Goal: Task Accomplishment & Management: Manage account settings

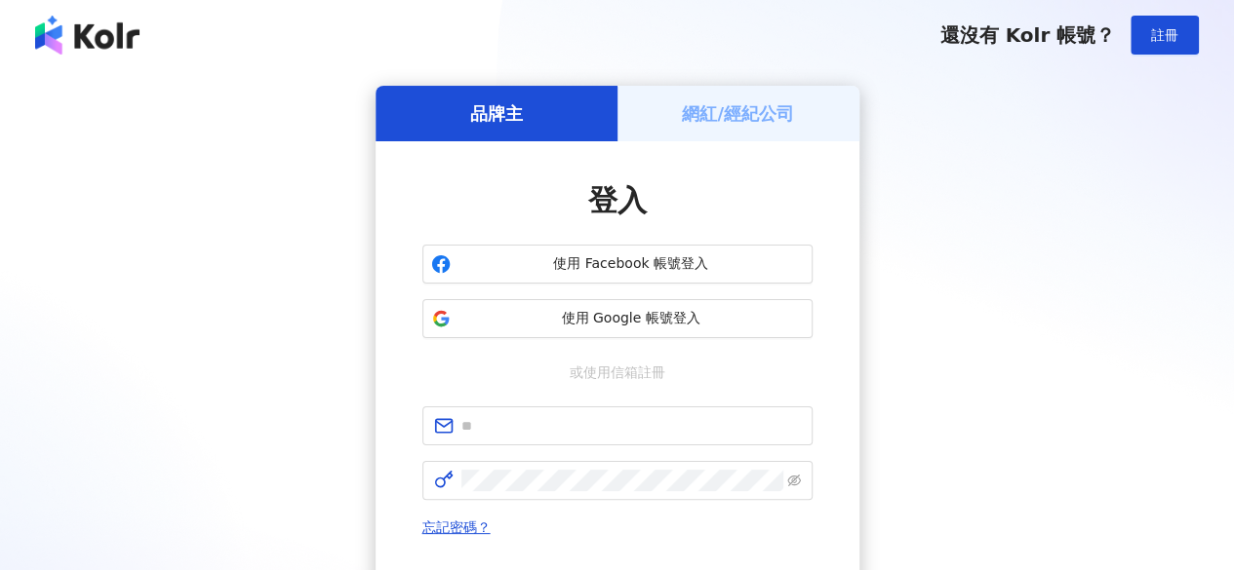
click at [721, 102] on h5 "網紅/經紀公司" at bounding box center [738, 113] width 112 height 24
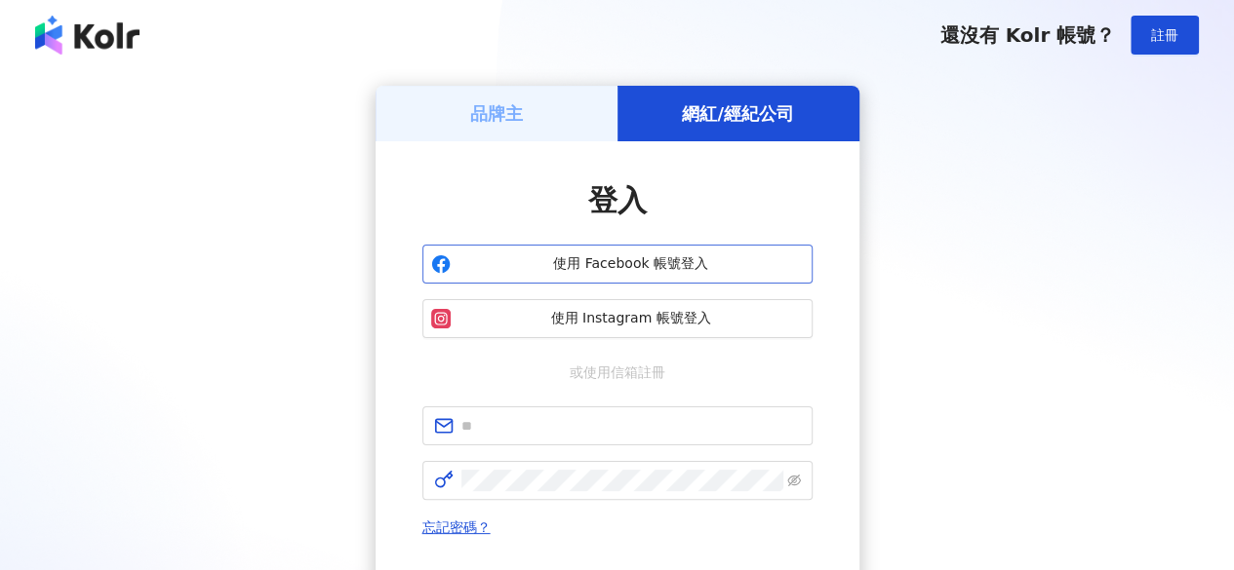
click at [632, 260] on span "使用 Facebook 帳號登入" at bounding box center [630, 265] width 345 height 20
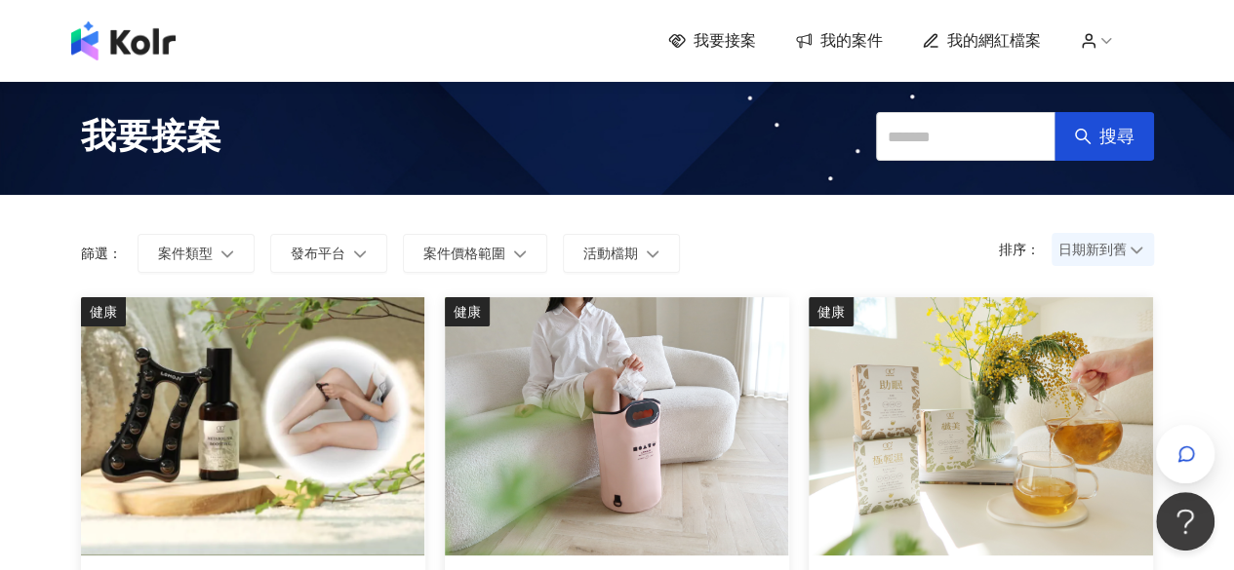
click at [854, 40] on span "我的案件" at bounding box center [851, 40] width 62 height 21
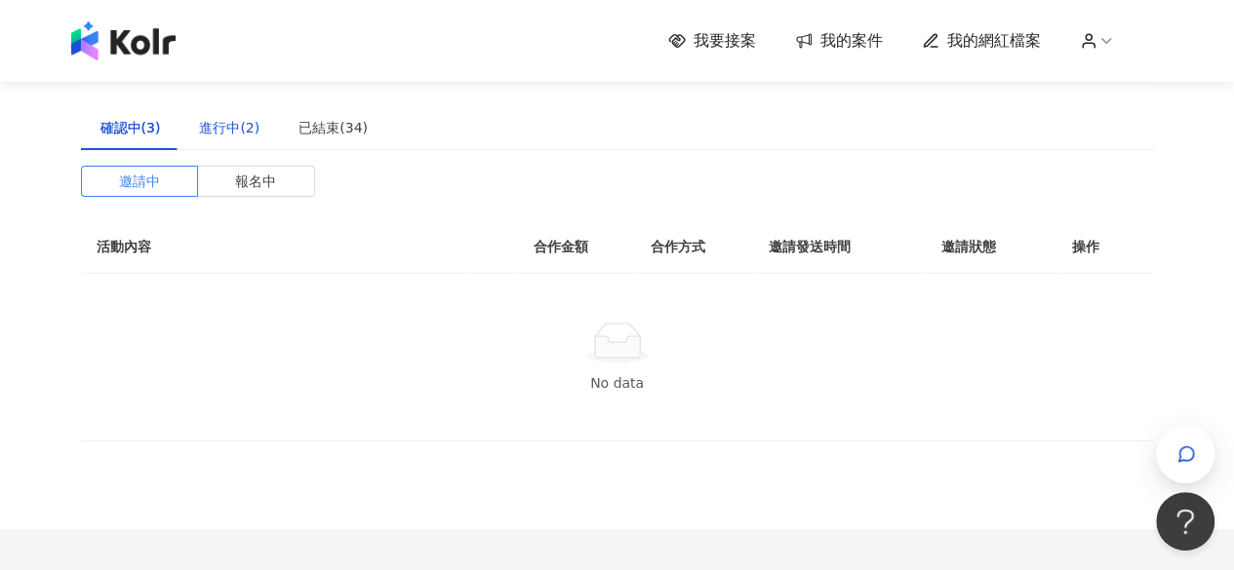
click at [222, 134] on div "進行中(2)" at bounding box center [229, 127] width 60 height 21
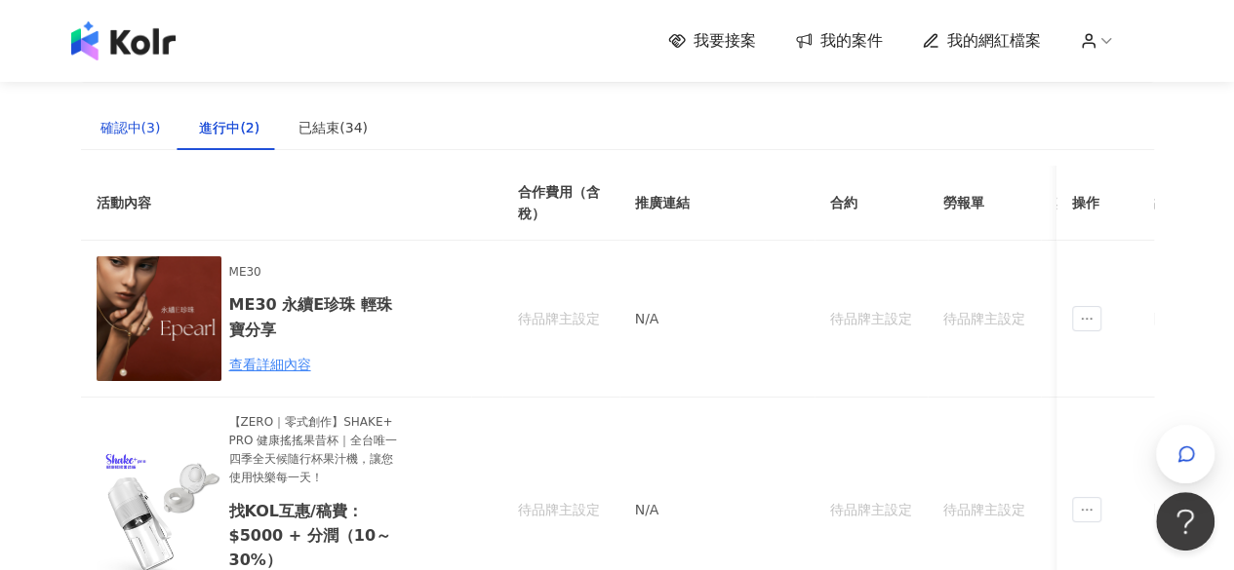
click at [144, 118] on div "確認中(3)" at bounding box center [130, 127] width 60 height 21
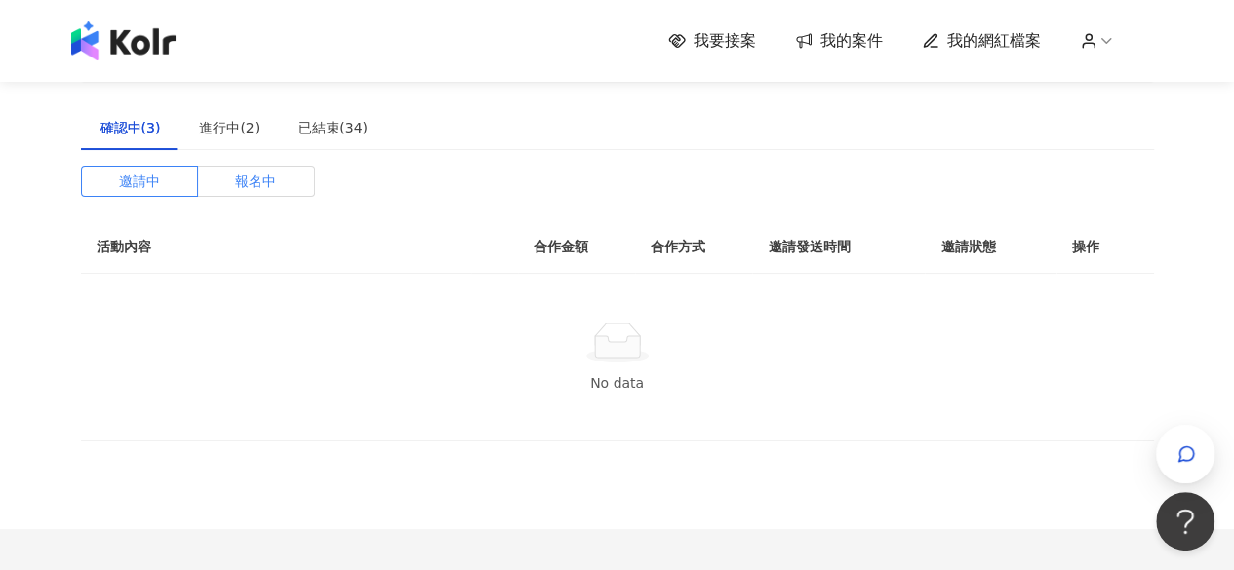
click at [275, 180] on span "報名中" at bounding box center [255, 181] width 41 height 29
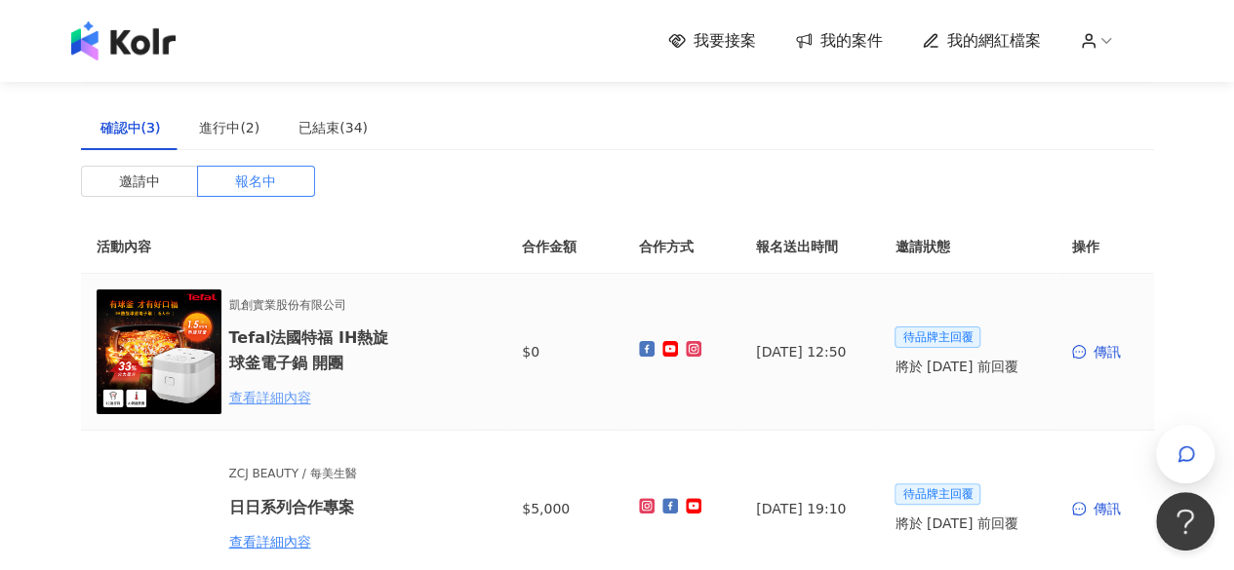
click at [265, 401] on div "查看詳細內容" at bounding box center [314, 397] width 171 height 21
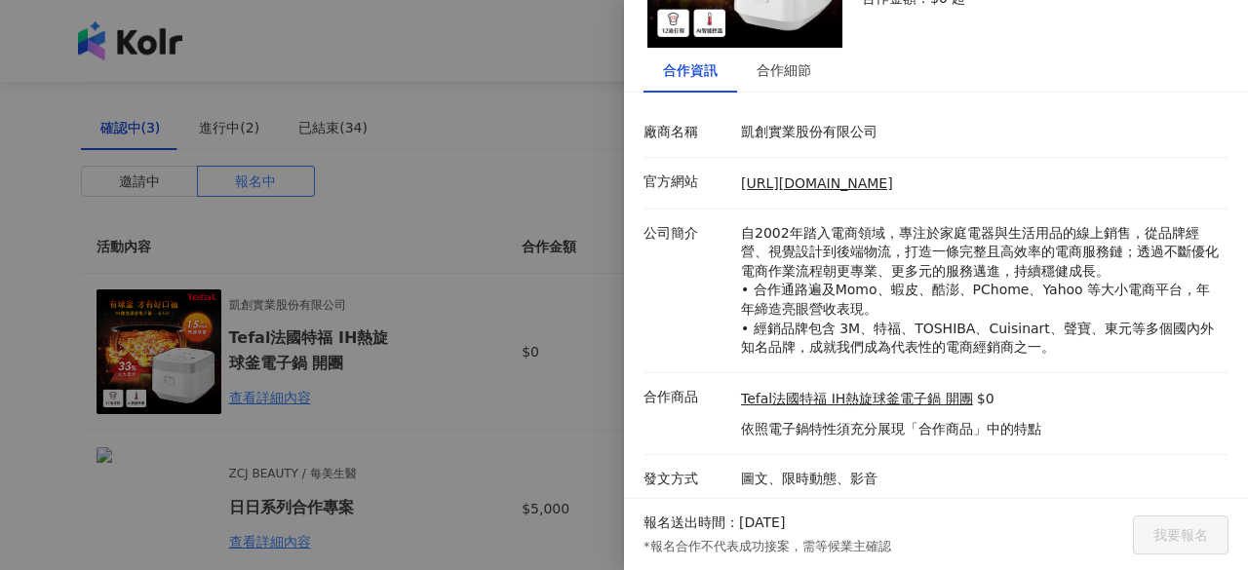
scroll to position [172, 0]
click at [873, 394] on link "Tefal法國特福 IH熱旋球釜電子鍋 開團" at bounding box center [857, 399] width 232 height 20
click at [839, 179] on link "[URL][DOMAIN_NAME]" at bounding box center [817, 183] width 152 height 16
click at [788, 75] on div "合作細節" at bounding box center [784, 69] width 55 height 21
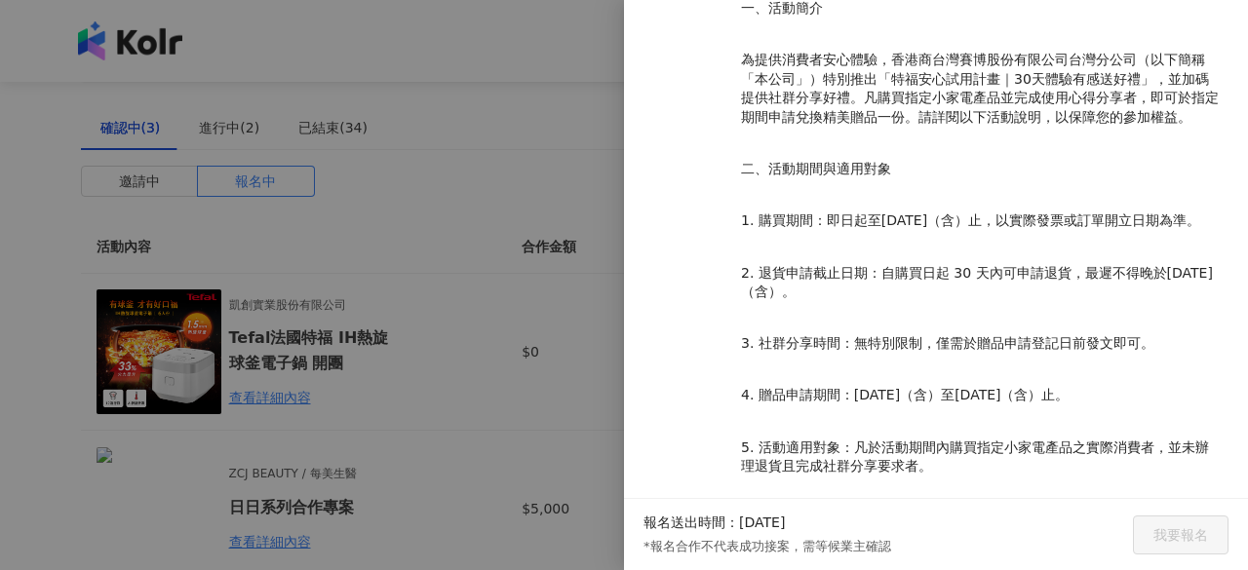
scroll to position [539, 0]
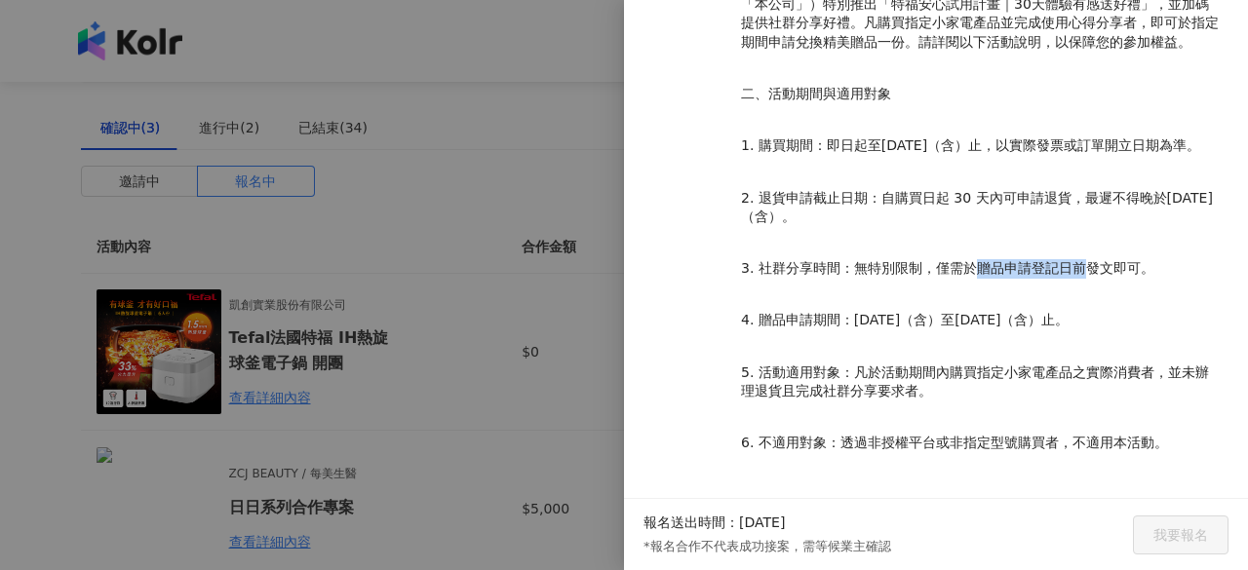
drag, startPoint x: 977, startPoint y: 269, endPoint x: 1078, endPoint y: 267, distance: 100.5
click at [1078, 267] on p "3. 社群分享時間：無特別限制，僅需於贈品申請登記日前發文即可。" at bounding box center [980, 269] width 478 height 20
click at [1063, 268] on p "3. 社群分享時間：無特別限制，僅需於贈品申請登記日前發文即可。" at bounding box center [980, 269] width 478 height 20
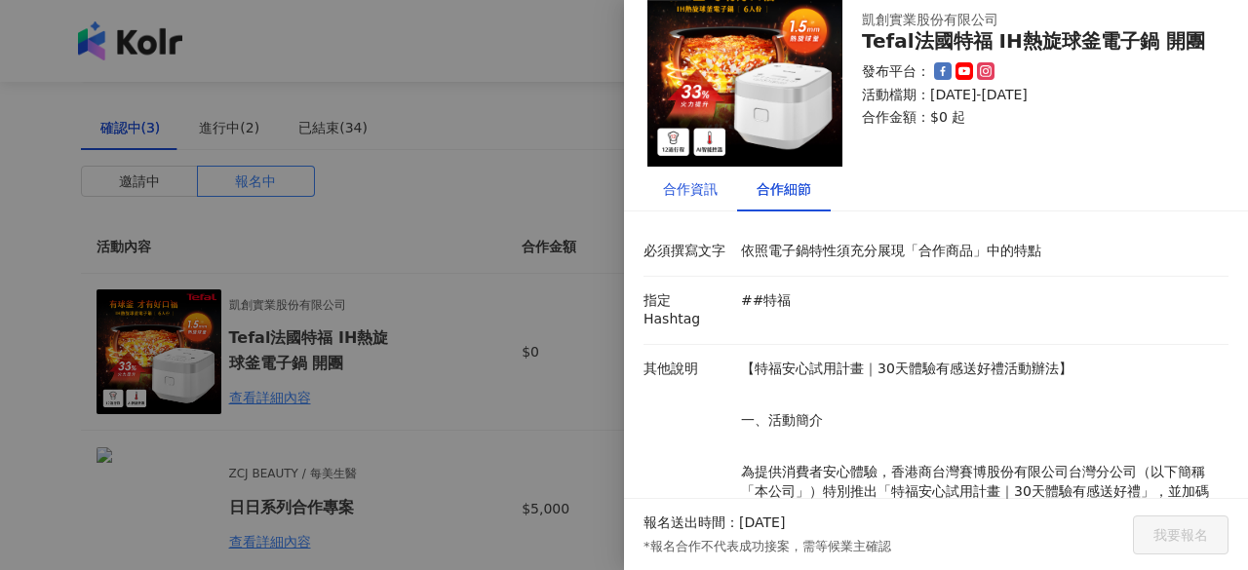
click at [686, 188] on div "合作資訊" at bounding box center [690, 188] width 55 height 21
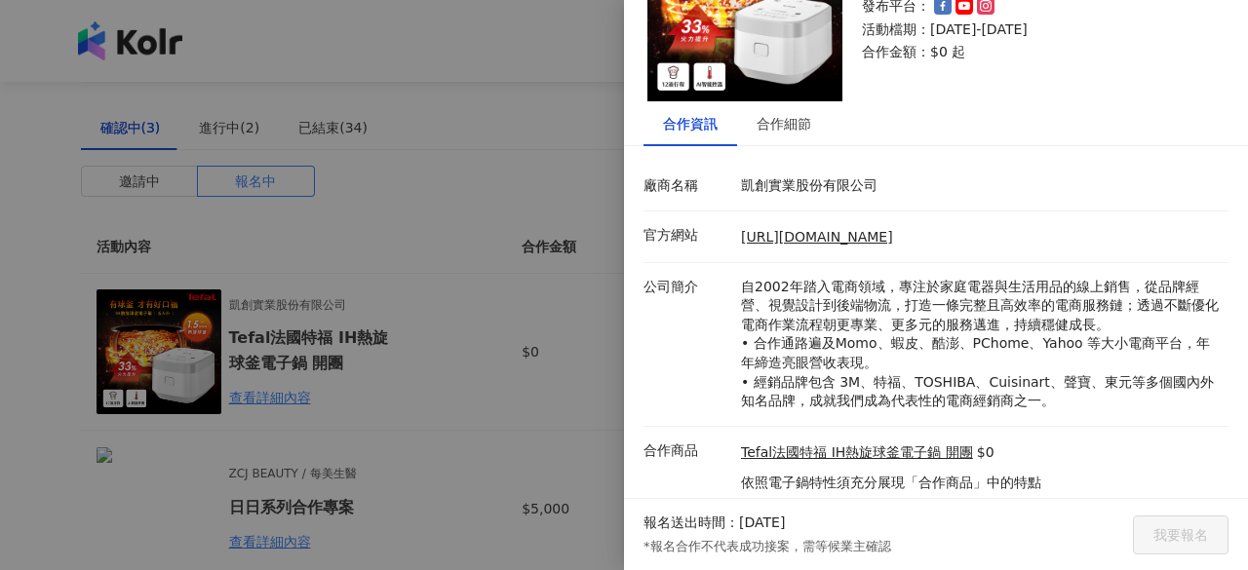
scroll to position [172, 0]
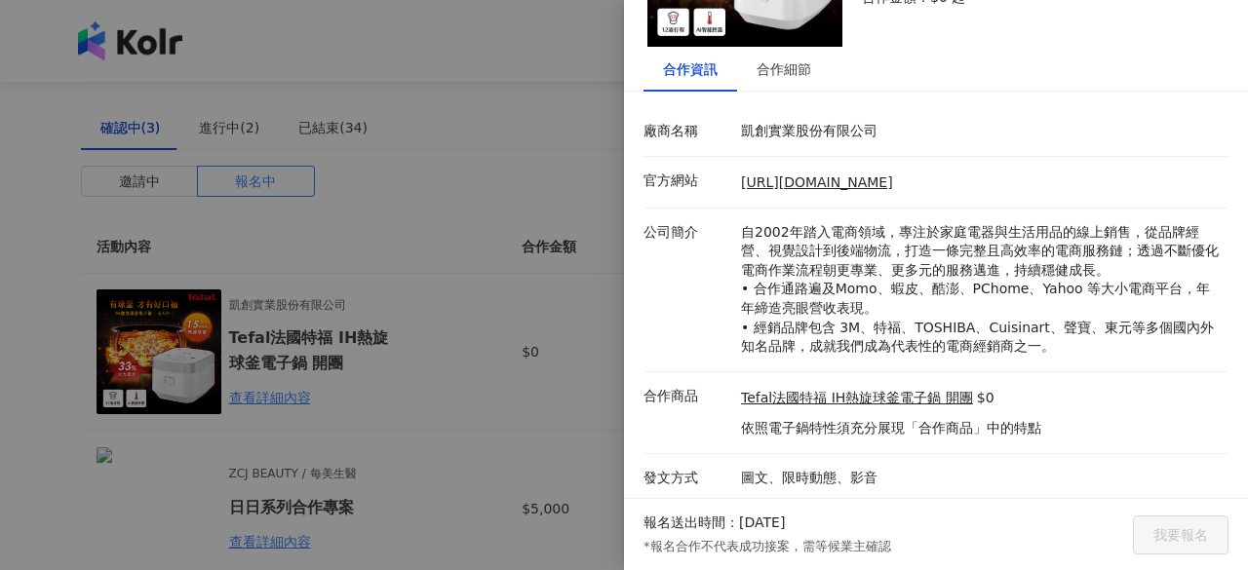
click at [521, 77] on div at bounding box center [624, 285] width 1248 height 570
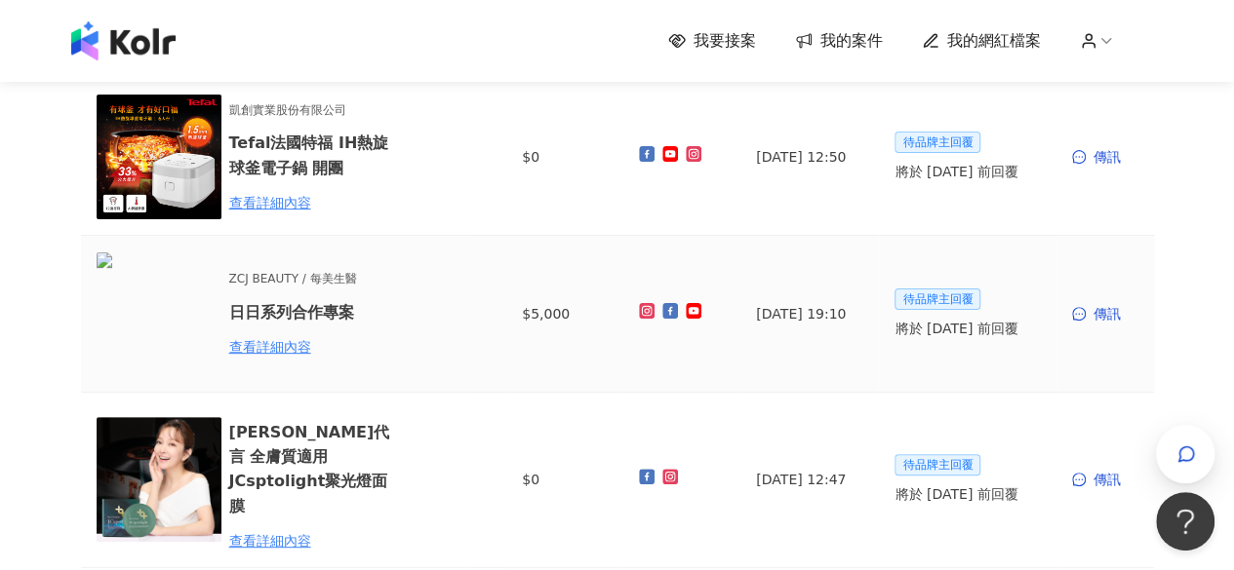
scroll to position [0, 0]
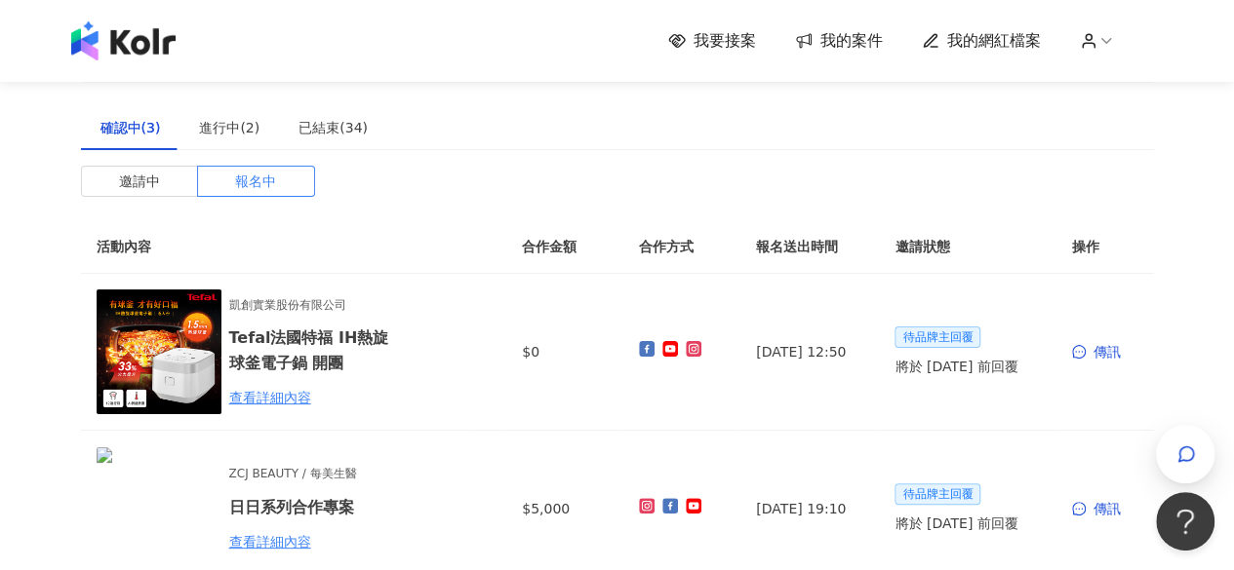
click at [129, 40] on img at bounding box center [123, 40] width 104 height 39
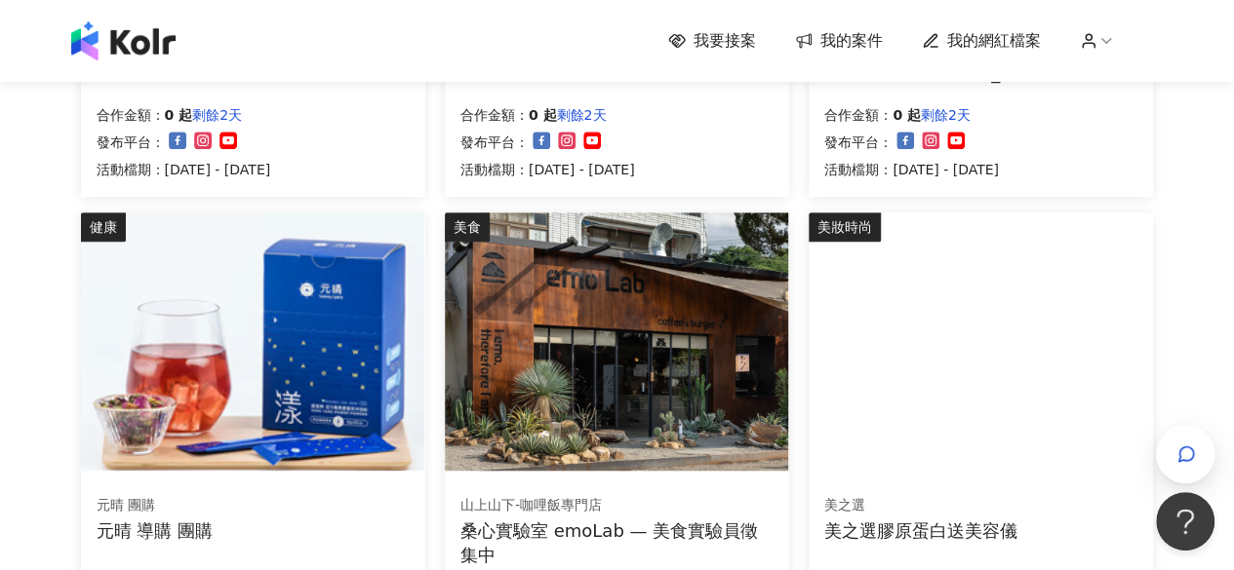
scroll to position [293, 0]
